Goal: Navigation & Orientation: Find specific page/section

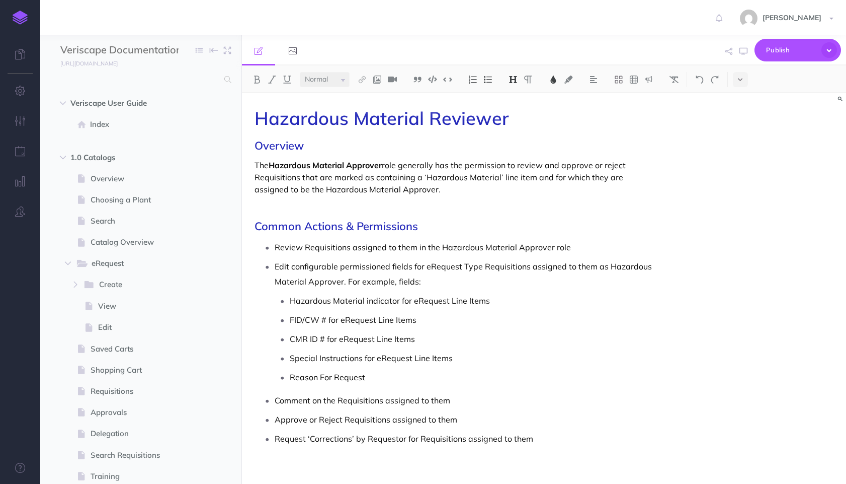
select select "null"
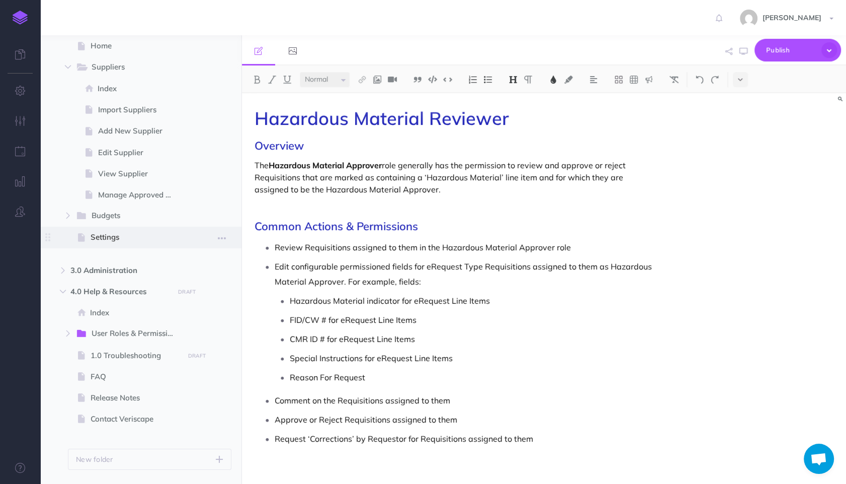
scroll to position [449, 0]
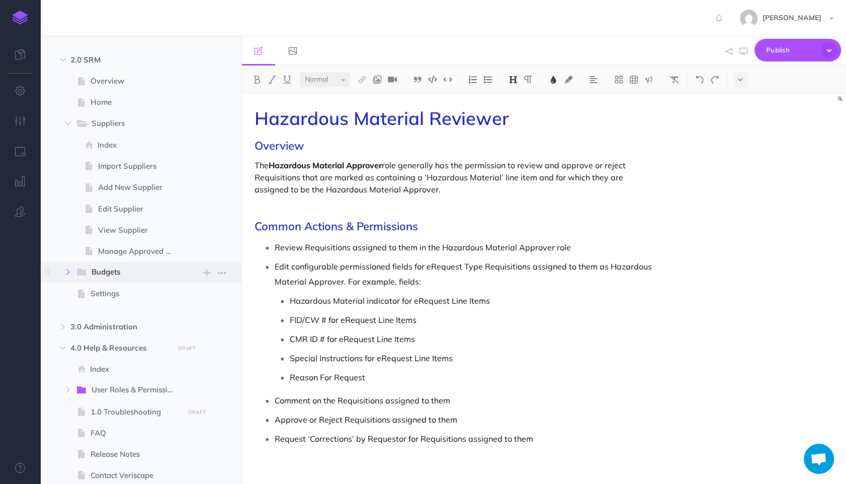
click at [73, 270] on button "button" at bounding box center [68, 272] width 18 height 12
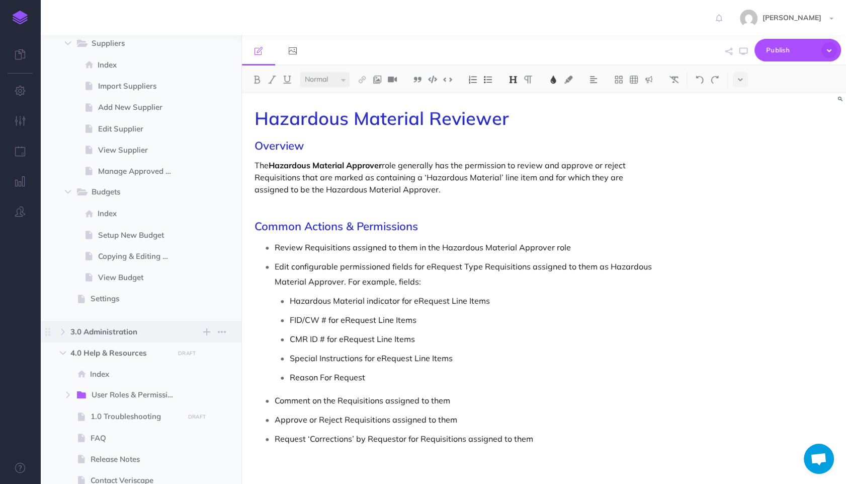
scroll to position [616, 0]
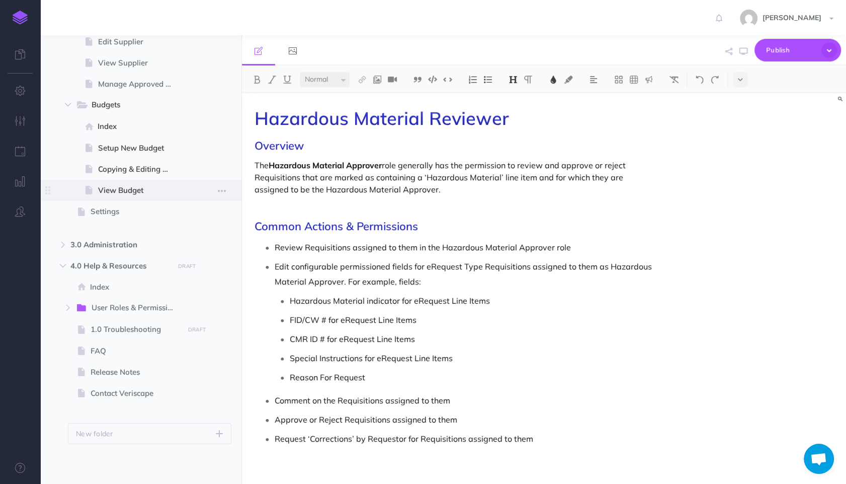
click at [129, 188] on span "View Budget" at bounding box center [139, 190] width 83 height 12
select select "null"
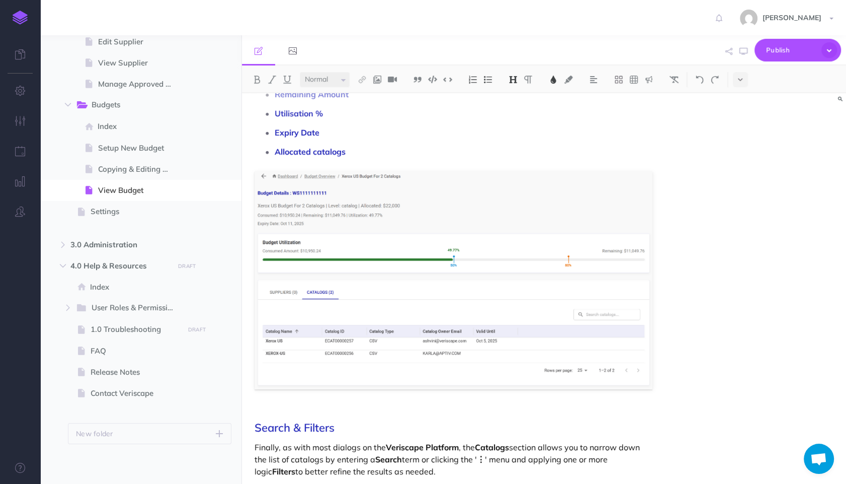
scroll to position [502, 0]
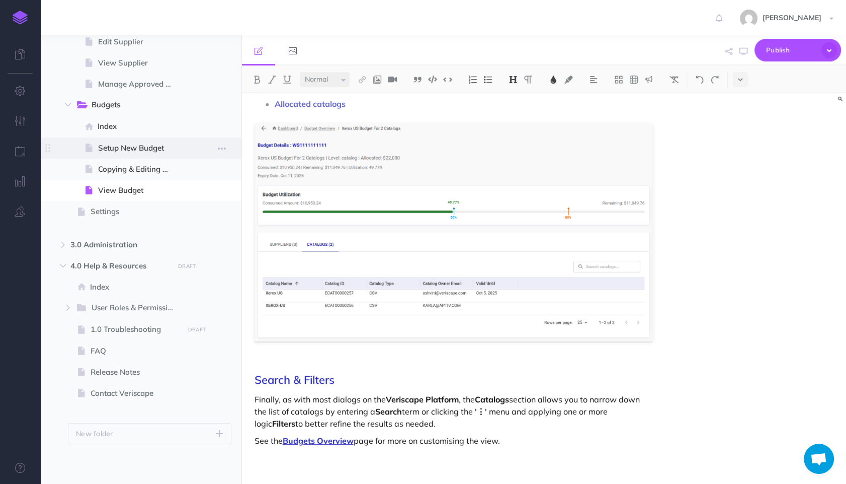
click at [143, 140] on span at bounding box center [140, 147] width 201 height 21
select select "null"
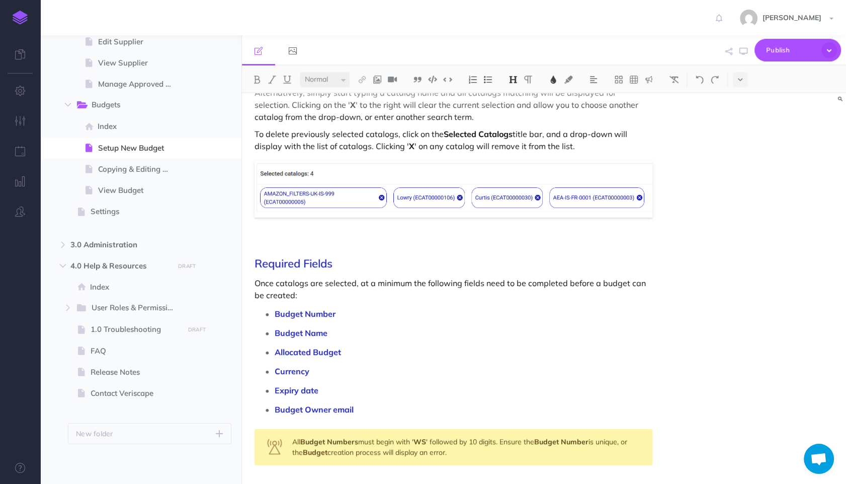
scroll to position [682, 0]
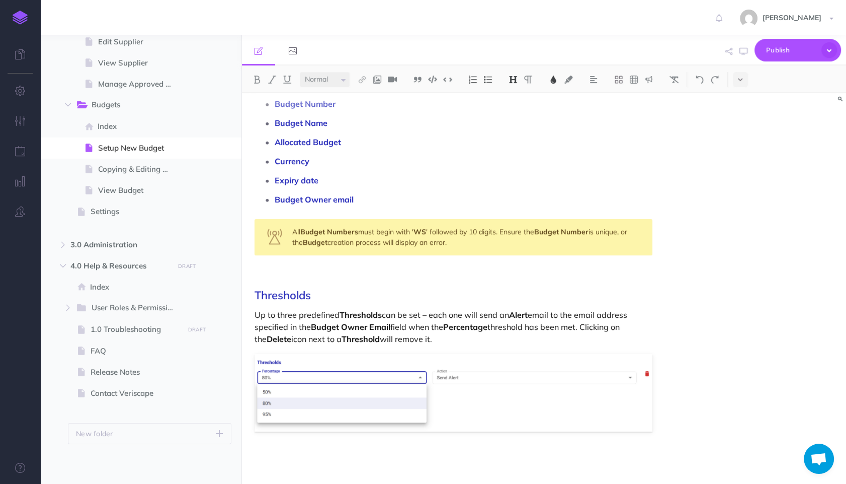
click at [322, 461] on p at bounding box center [454, 457] width 398 height 12
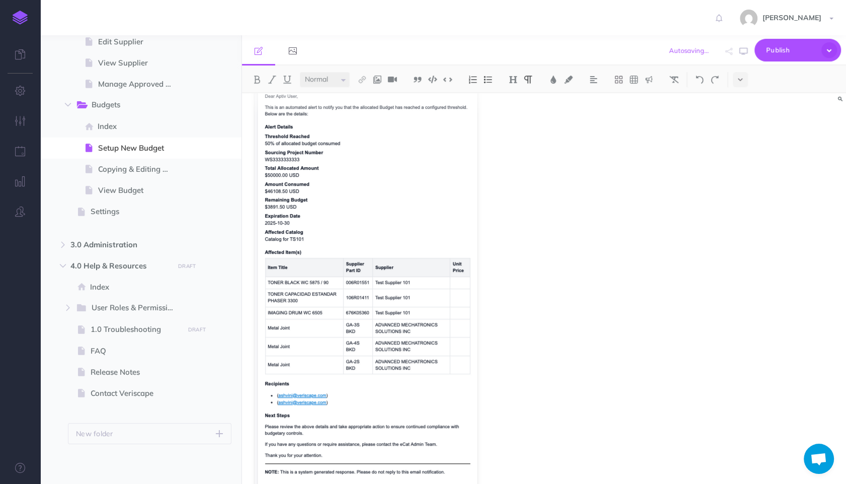
scroll to position [1107, 0]
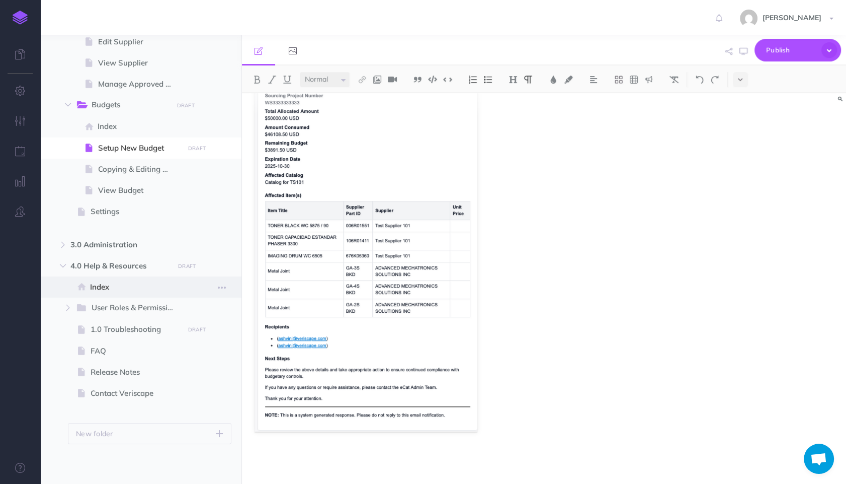
click at [124, 285] on span "Index" at bounding box center [135, 287] width 91 height 12
select select "null"
